Goal: Use online tool/utility: Use online tool/utility

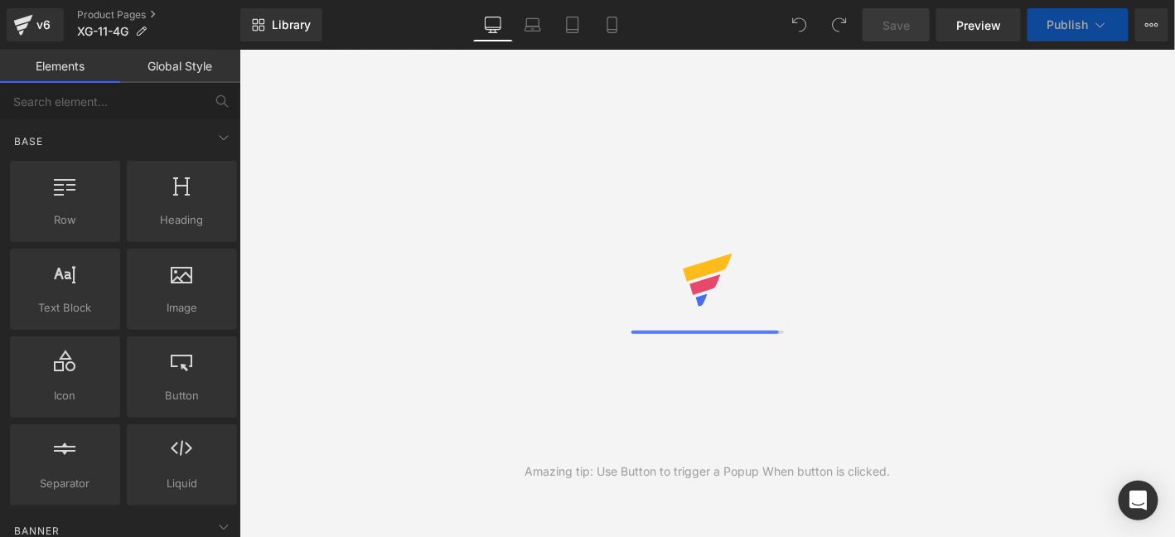
select select "pictures-first"
select select
